Goal: Transaction & Acquisition: Purchase product/service

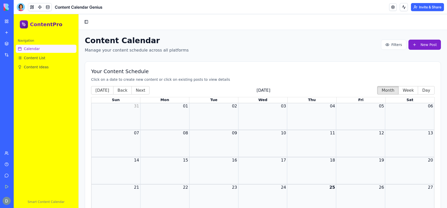
click at [42, 48] on link "Calendar" at bounding box center [46, 49] width 61 height 8
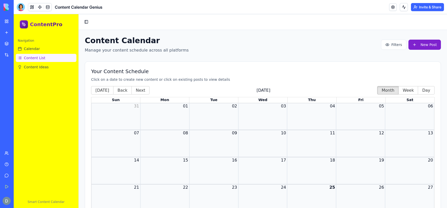
click at [45, 59] on link "Content List" at bounding box center [46, 58] width 61 height 8
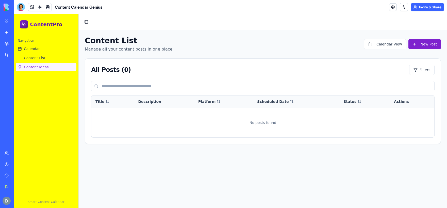
click at [44, 67] on span "Content Ideas" at bounding box center [36, 66] width 25 height 5
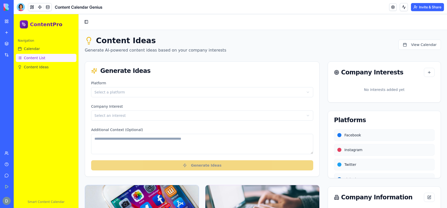
click at [43, 59] on span "Content List" at bounding box center [35, 57] width 22 height 5
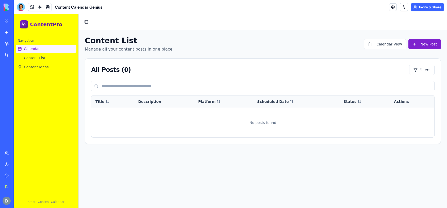
click at [40, 52] on link "Calendar" at bounding box center [46, 49] width 61 height 8
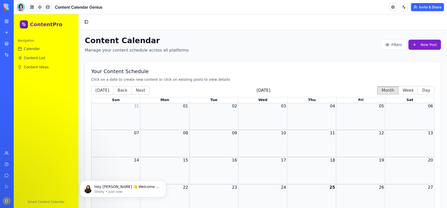
click at [4, 20] on link "My Workspace" at bounding box center [12, 21] width 20 height 10
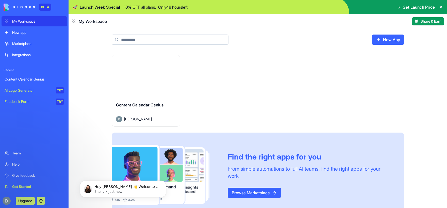
click at [22, 55] on div "Integrations" at bounding box center [38, 54] width 52 height 5
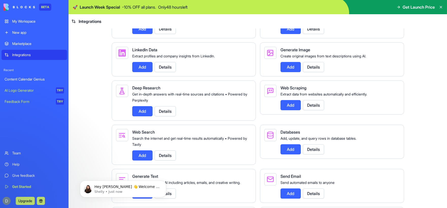
scroll to position [651, 0]
click at [25, 201] on button "Upgrade" at bounding box center [25, 201] width 19 height 8
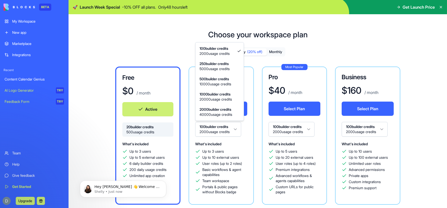
click at [232, 134] on html "BETA My Workspace New app Marketplace Integrations Recent Content Calendar Geni…" at bounding box center [223, 104] width 447 height 208
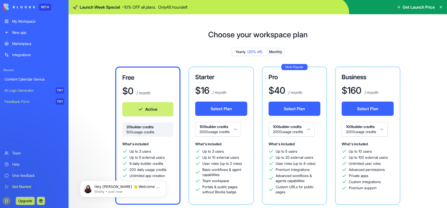
click at [232, 134] on html "BETA My Workspace New app Marketplace Integrations Recent Content Calendar Geni…" at bounding box center [223, 104] width 447 height 208
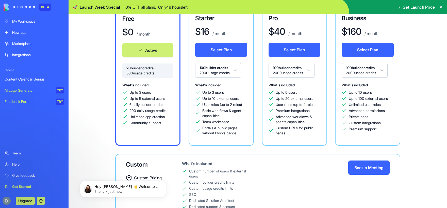
scroll to position [75, 0]
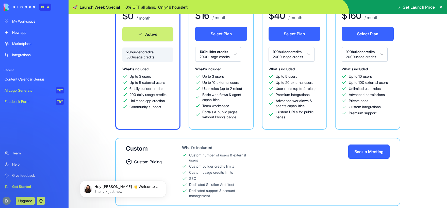
click at [232, 118] on span "Portals & public pages without Blocks badge" at bounding box center [224, 114] width 45 height 10
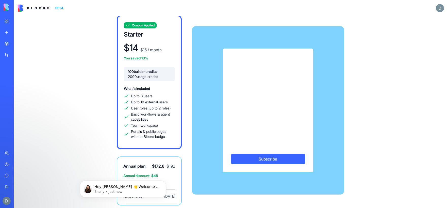
scroll to position [7, 0]
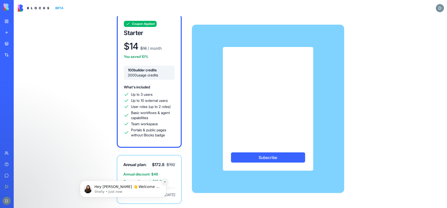
click at [166, 182] on button "Dismiss notification" at bounding box center [164, 182] width 7 height 7
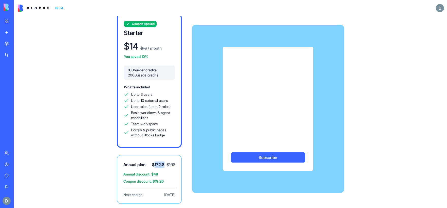
drag, startPoint x: 154, startPoint y: 164, endPoint x: 164, endPoint y: 163, distance: 10.7
click at [164, 163] on div "$ 172.8 $ 192" at bounding box center [163, 164] width 23 height 6
copy span "172.8"
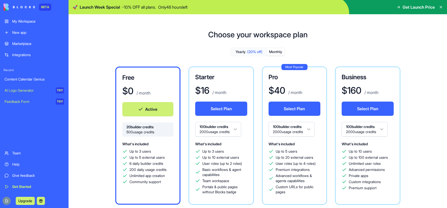
click at [276, 52] on button "Monthly" at bounding box center [276, 51] width 18 height 7
click at [247, 50] on span "(20% off)" at bounding box center [254, 51] width 15 height 5
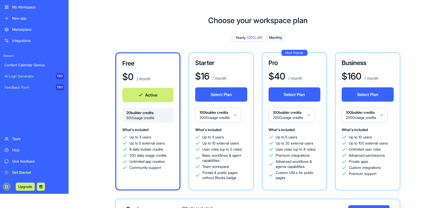
click at [23, 20] on div "New app" at bounding box center [38, 18] width 52 height 5
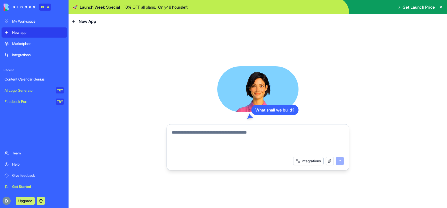
click at [25, 44] on div "Marketplace" at bounding box center [38, 43] width 52 height 5
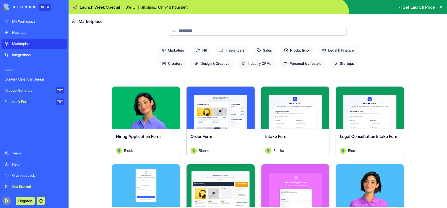
scroll to position [44, 0]
